Goal: Find contact information: Find contact information

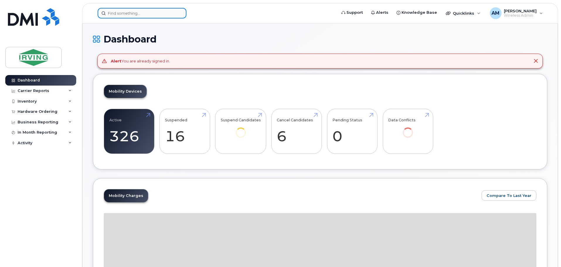
click at [152, 14] on input at bounding box center [142, 13] width 89 height 11
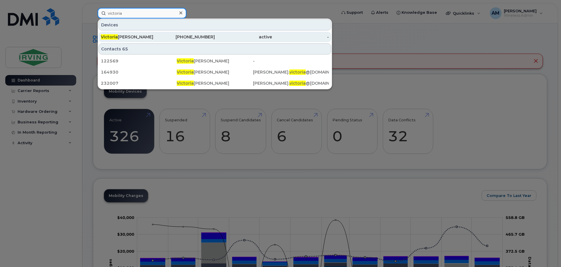
type input "victoria"
click at [130, 37] on div "[PERSON_NAME]" at bounding box center [129, 37] width 57 height 6
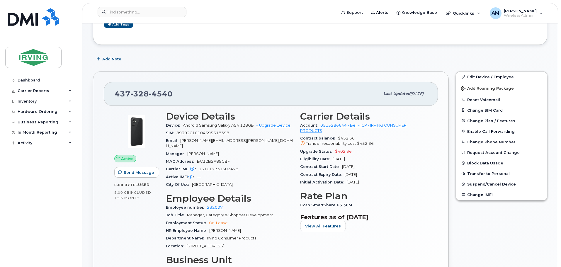
scroll to position [117, 0]
